Goal: Information Seeking & Learning: Compare options

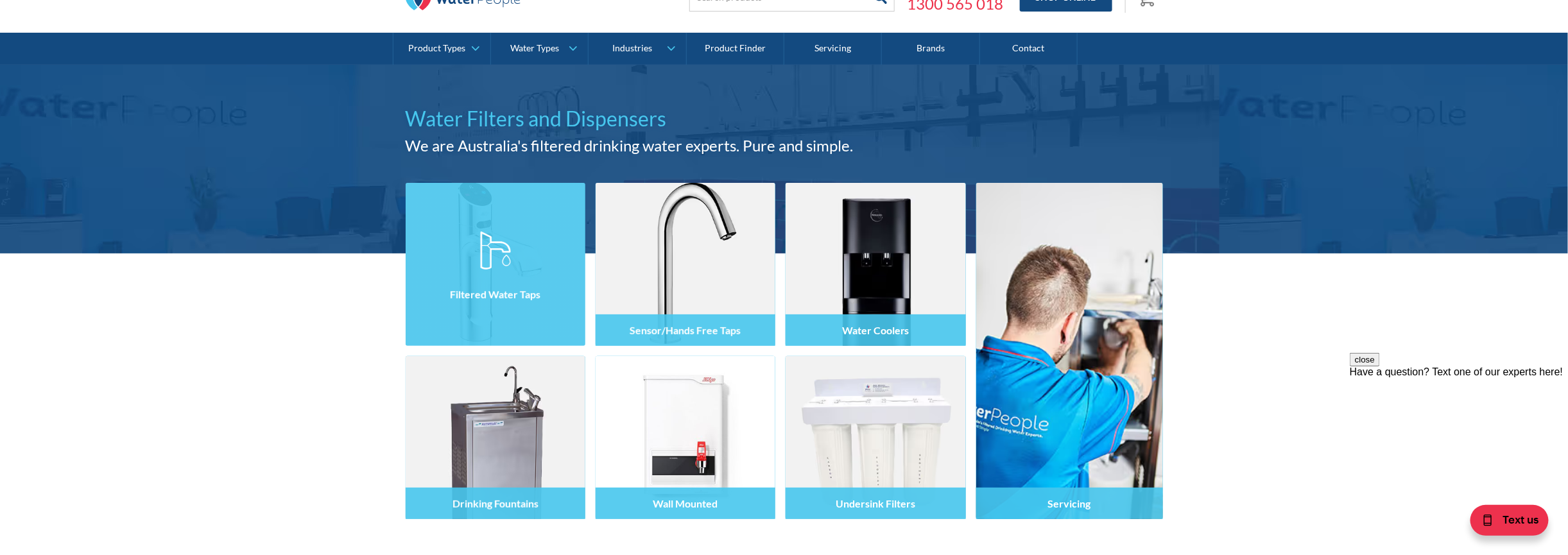
click at [517, 262] on div at bounding box center [495, 276] width 180 height 77
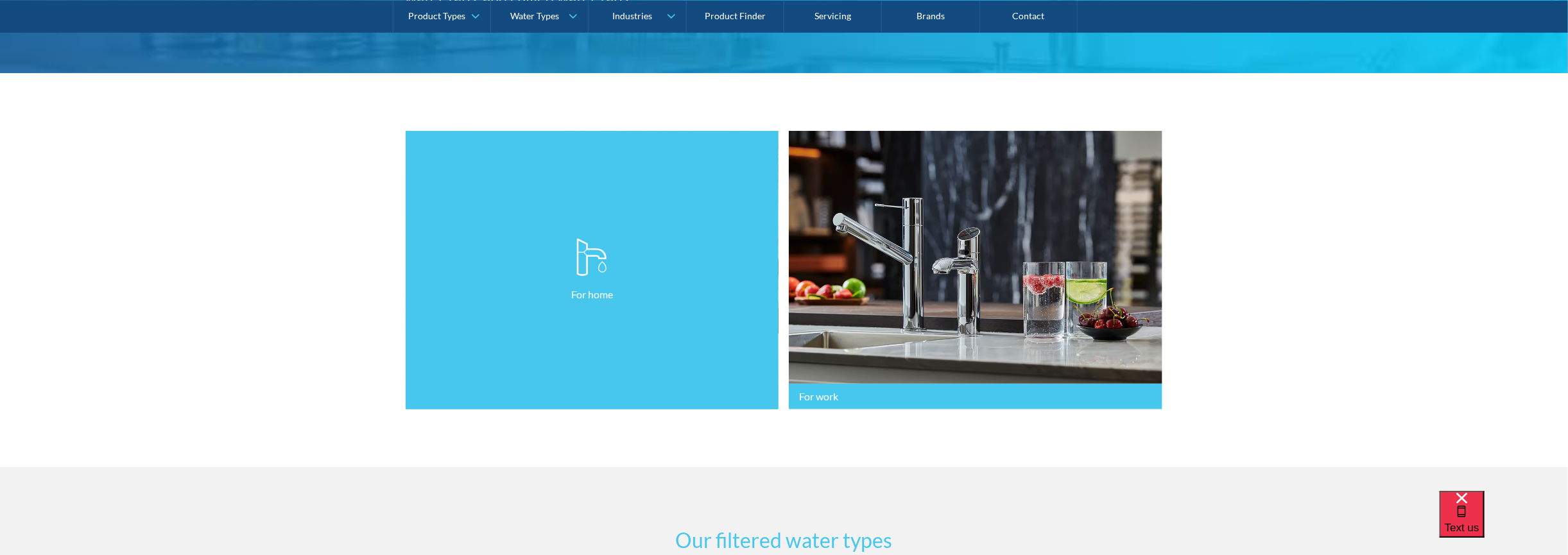
scroll to position [192, 0]
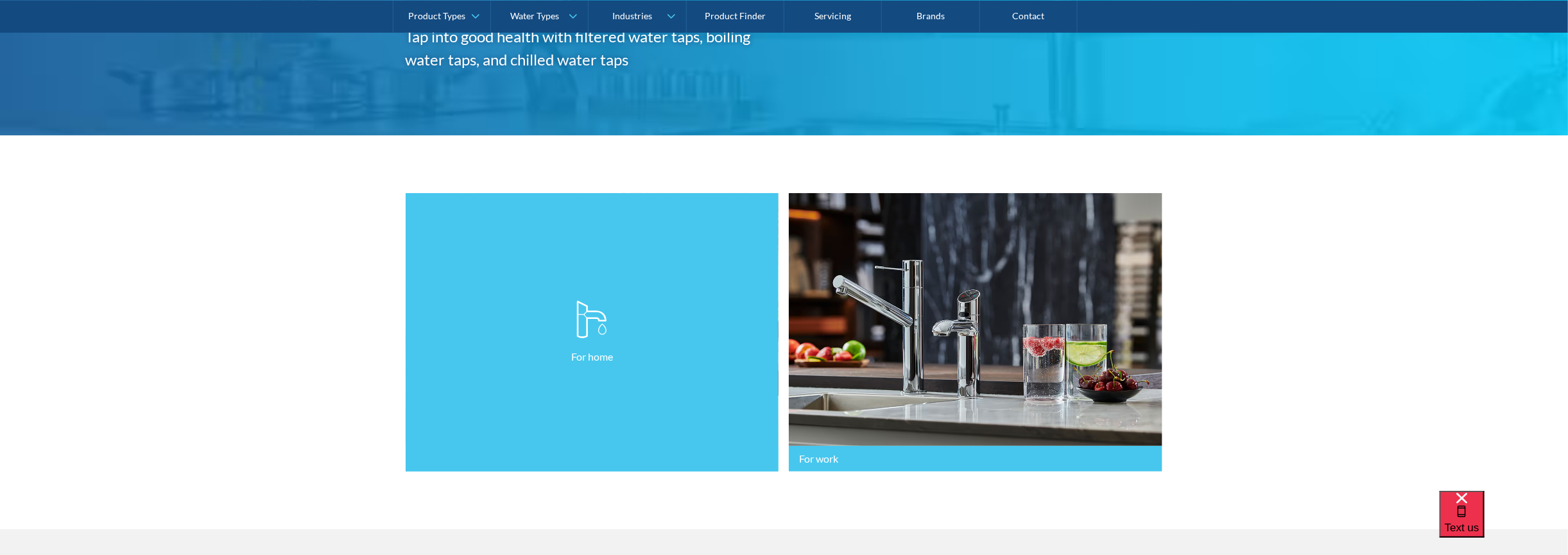
click at [542, 379] on link "For home" at bounding box center [592, 332] width 373 height 279
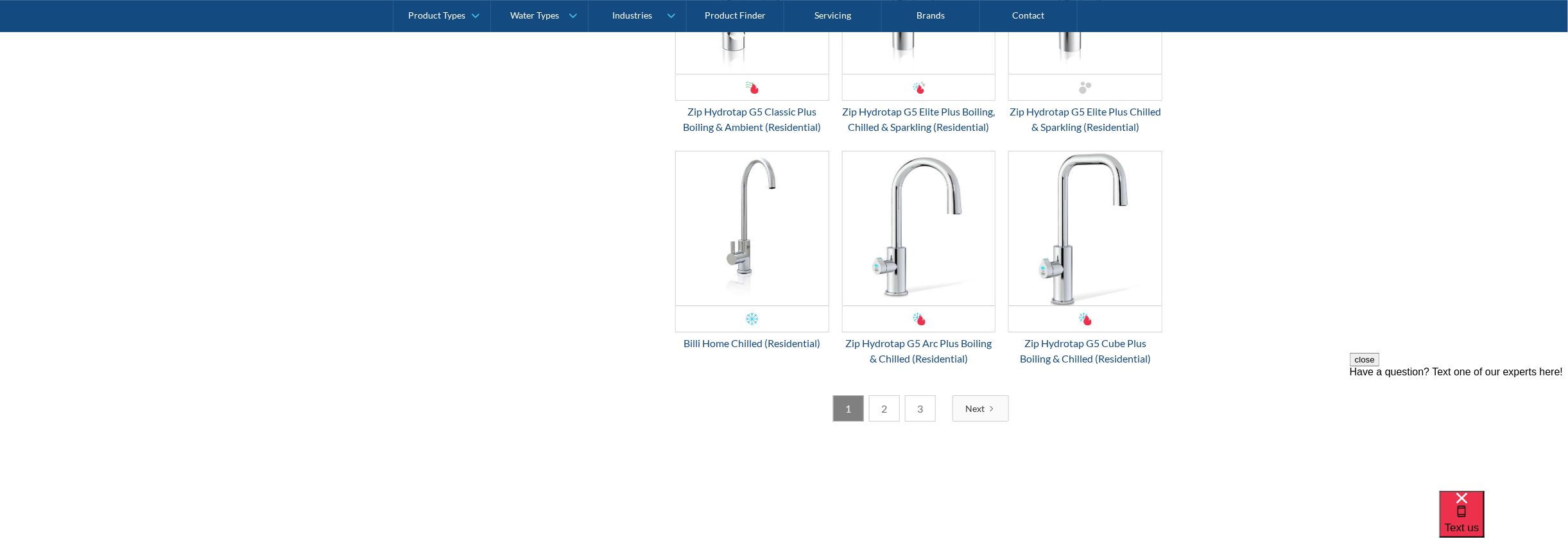
scroll to position [2309, 0]
click at [880, 416] on link "2" at bounding box center [885, 406] width 31 height 26
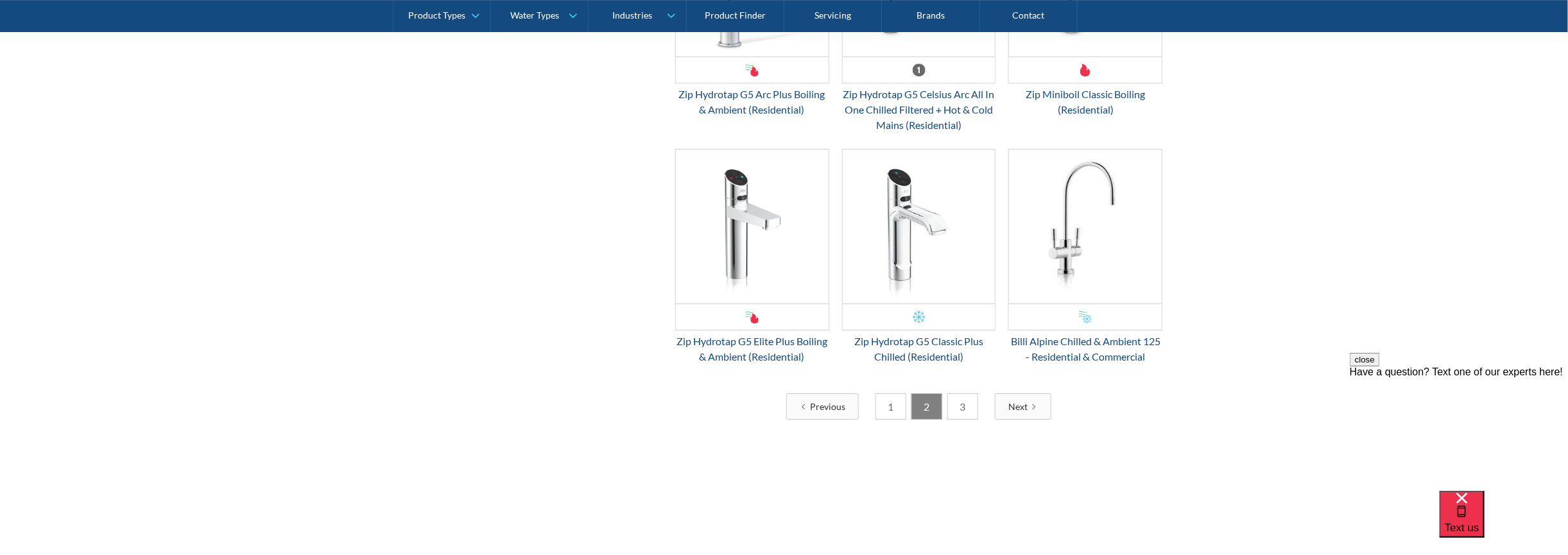
click at [963, 406] on link "3" at bounding box center [963, 406] width 31 height 26
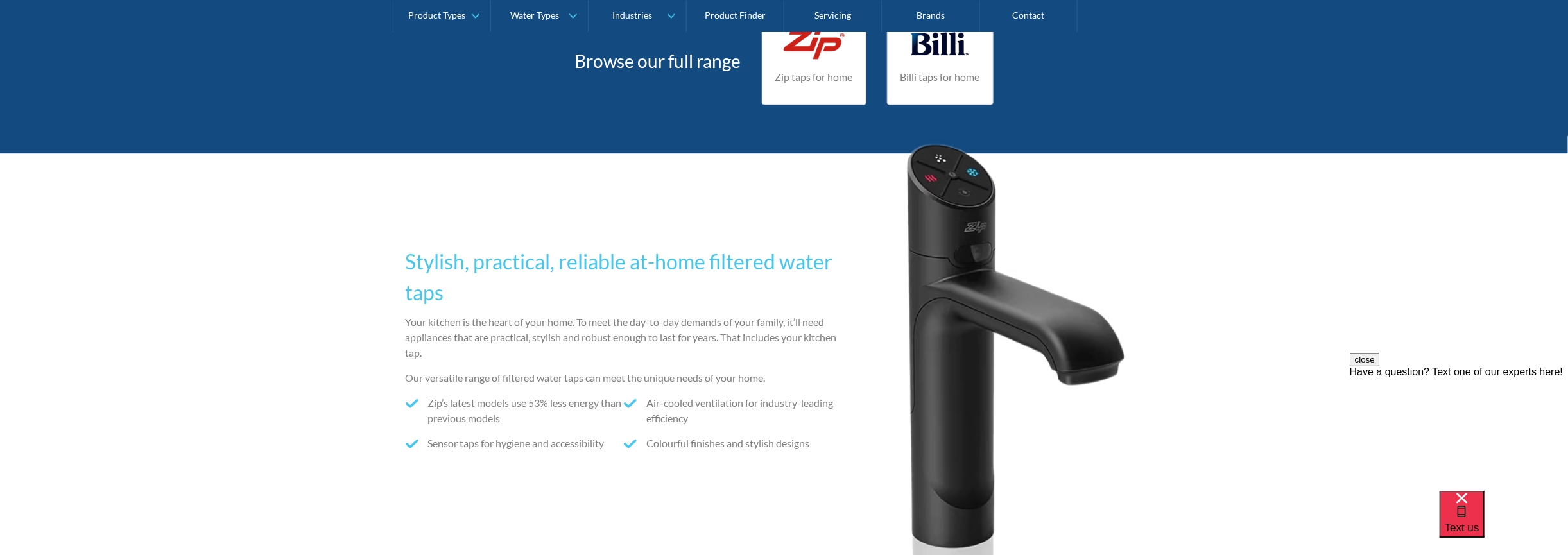
scroll to position [1338, 0]
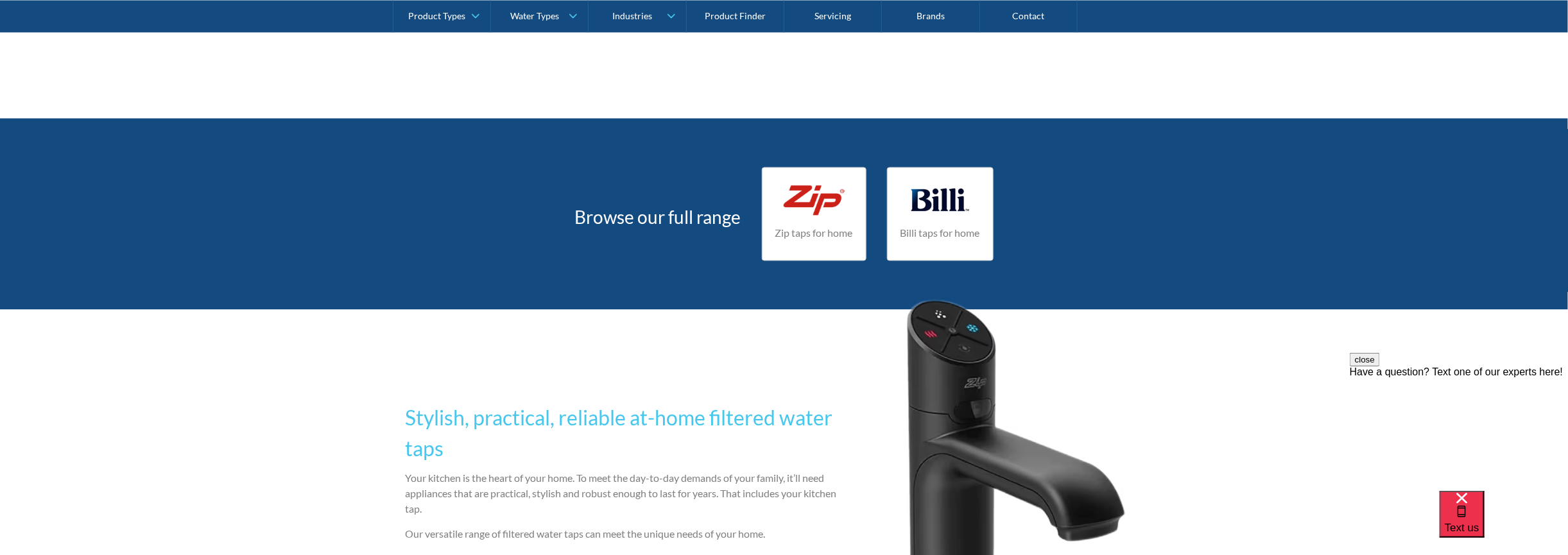
click at [808, 214] on div at bounding box center [814, 200] width 77 height 39
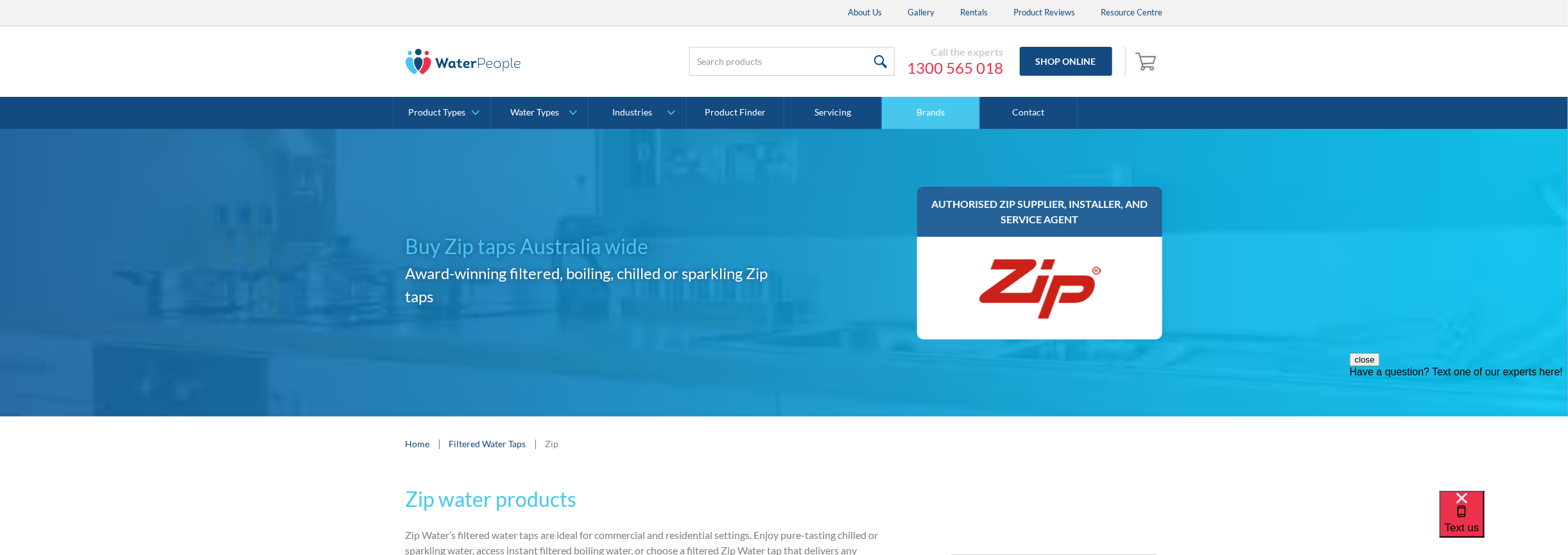
click at [953, 112] on link "Brands" at bounding box center [931, 113] width 98 height 32
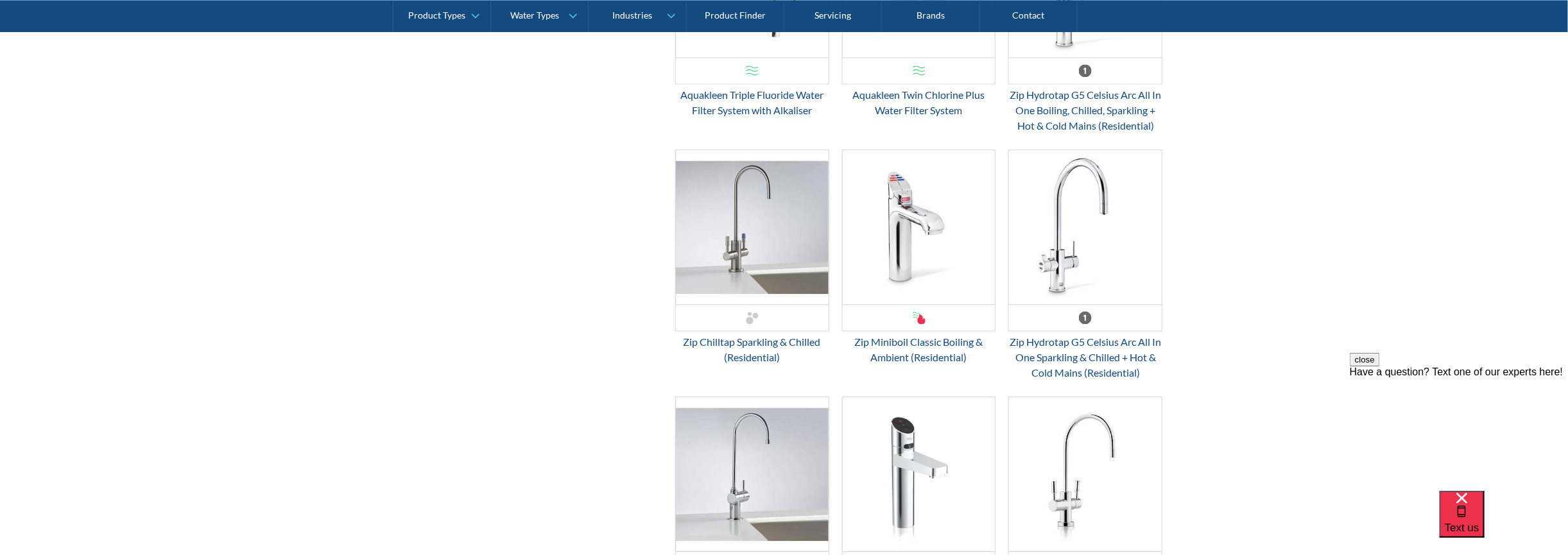
scroll to position [1659, 0]
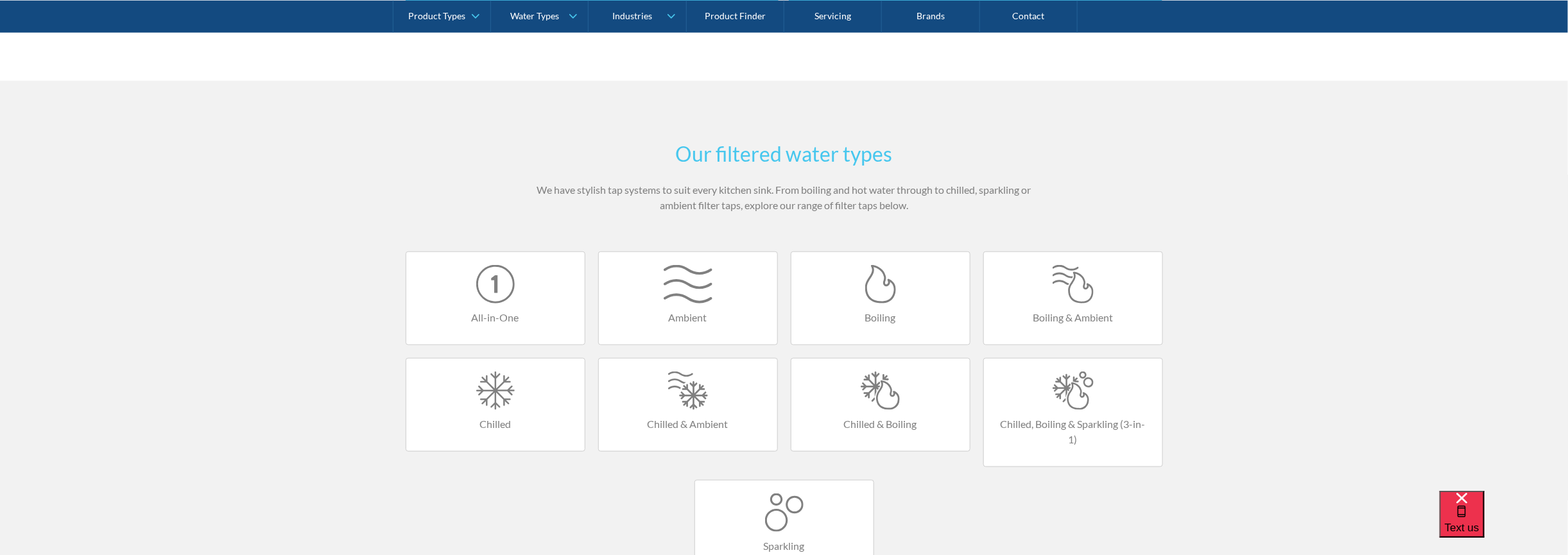
scroll to position [641, 0]
